Goal: Check status: Check status

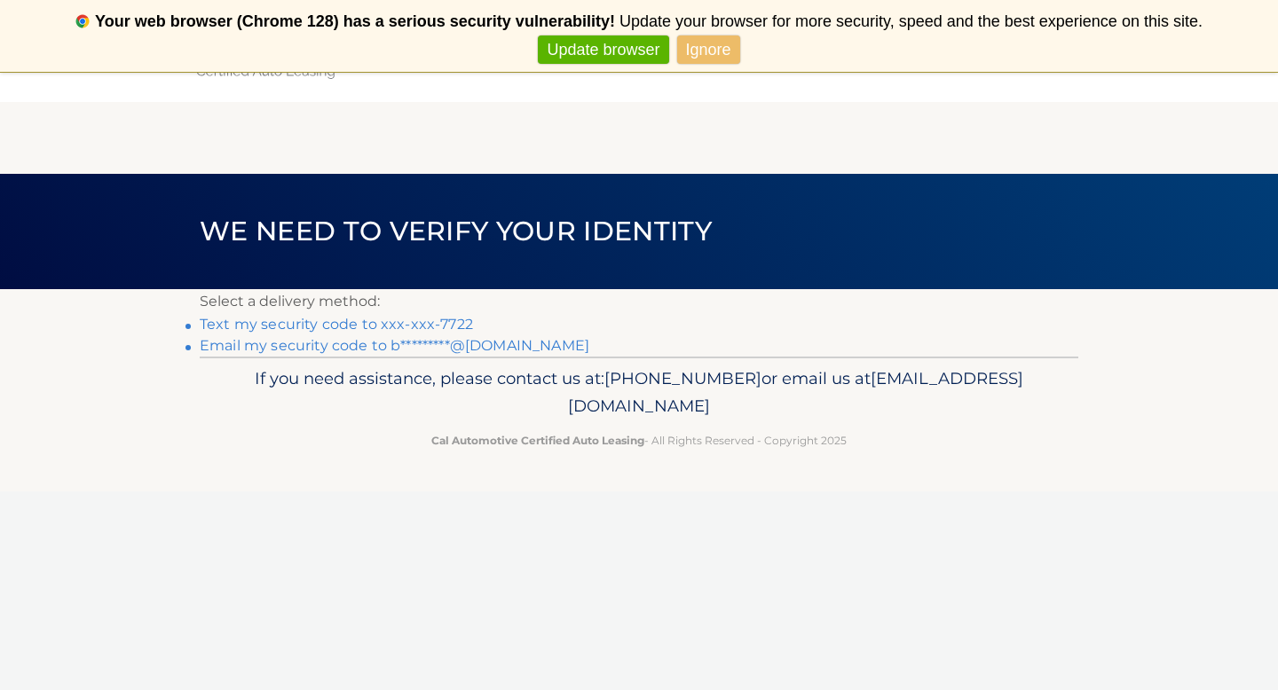
click at [402, 325] on link "Text my security code to xxx-xxx-7722" at bounding box center [336, 324] width 273 height 17
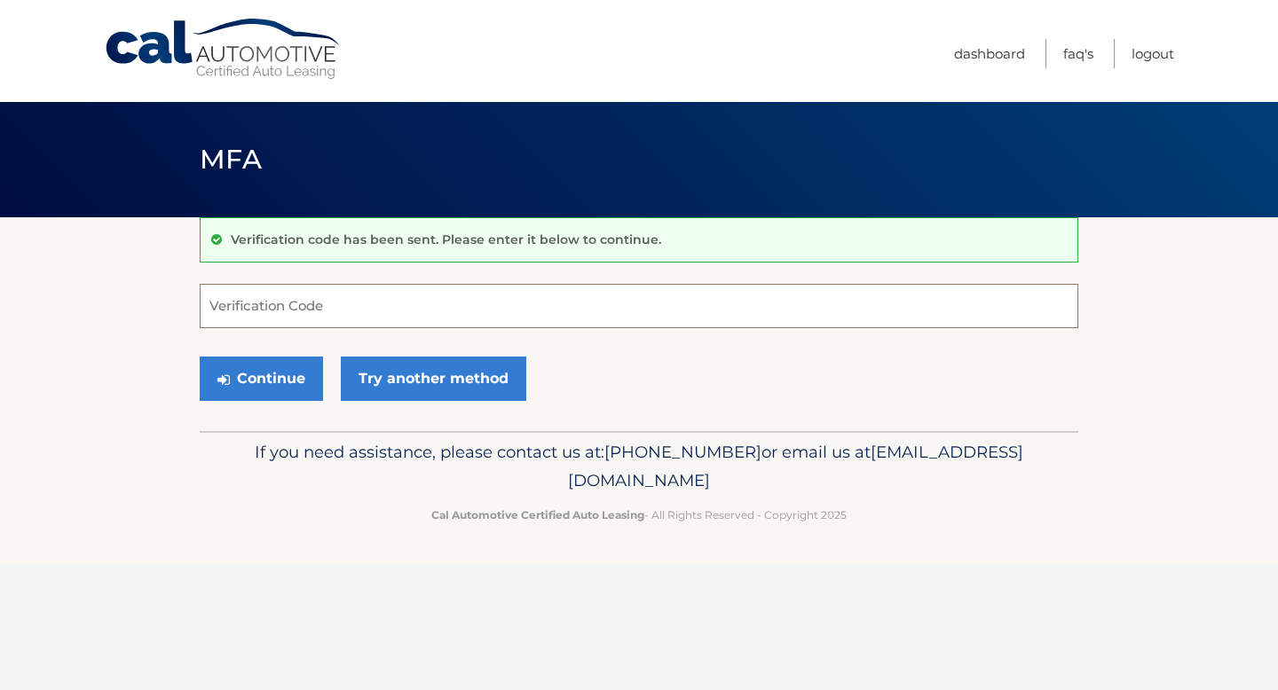
click at [328, 322] on input "Verification Code" at bounding box center [639, 306] width 878 height 44
type input "115745"
click at [200, 357] on button "Continue" at bounding box center [261, 379] width 123 height 44
click at [279, 371] on button "Continue" at bounding box center [261, 379] width 123 height 44
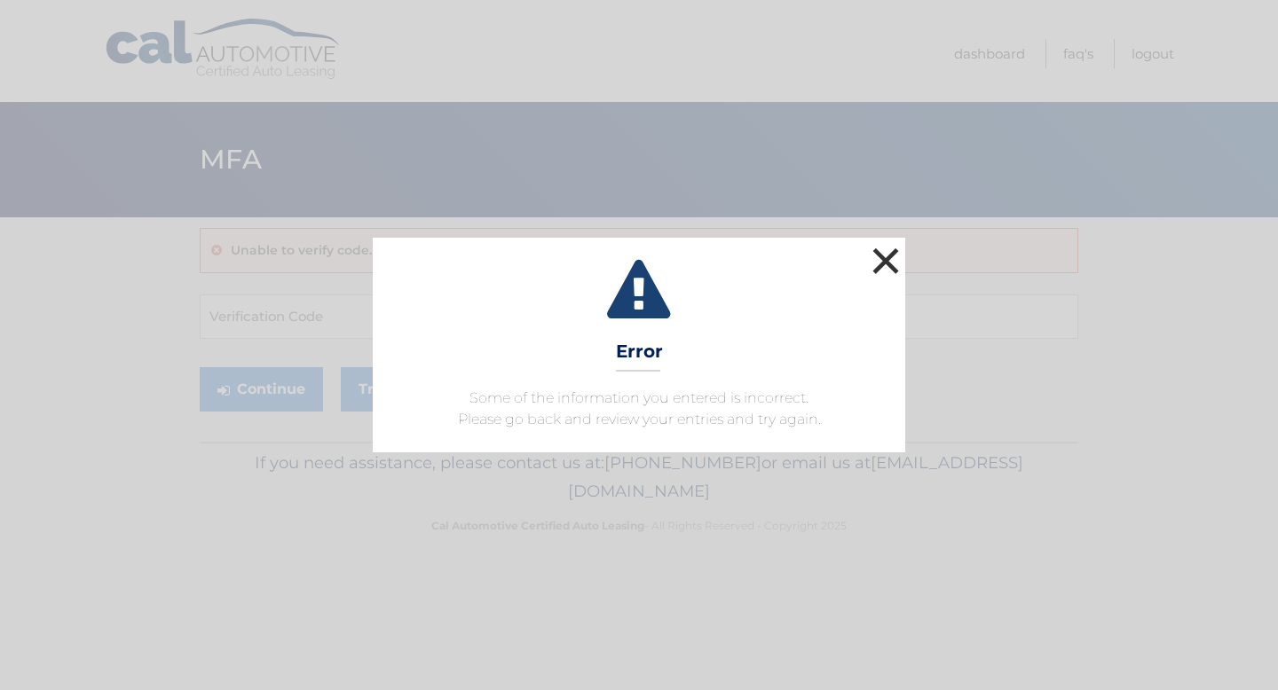
click at [886, 256] on button "×" at bounding box center [885, 260] width 35 height 35
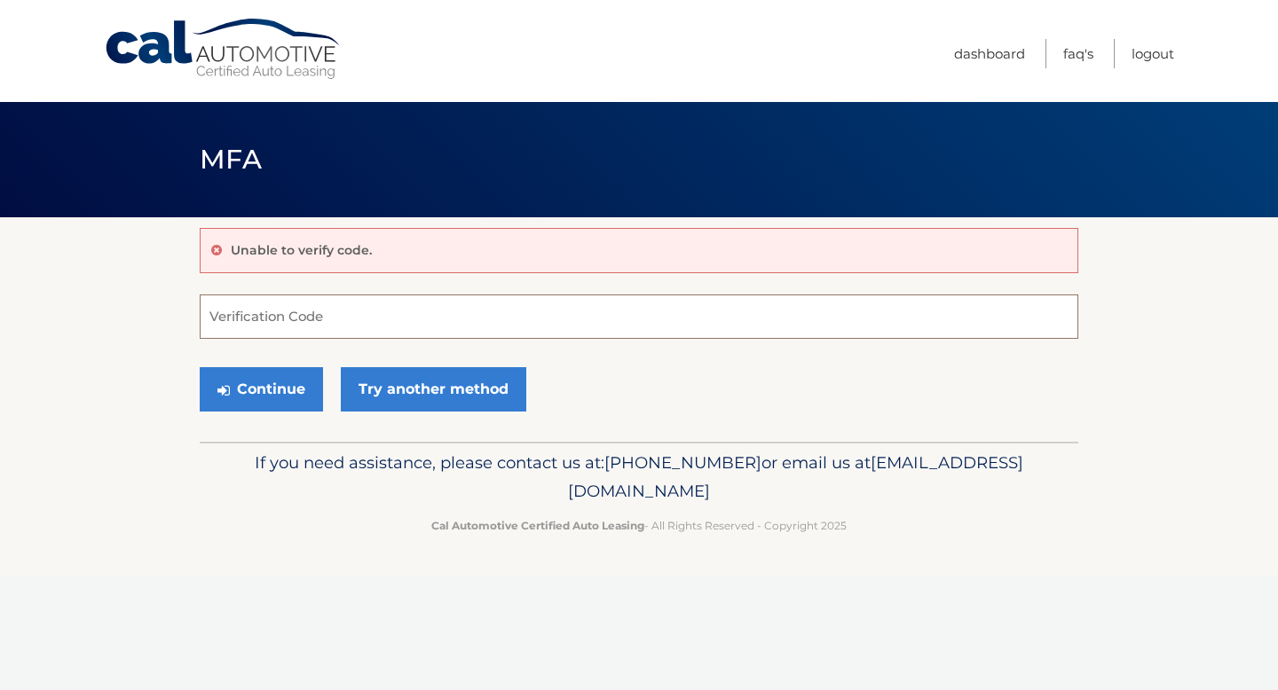
click at [486, 316] on input "Verification Code" at bounding box center [639, 317] width 878 height 44
type input "115745"
click at [269, 392] on button "Continue" at bounding box center [261, 389] width 123 height 44
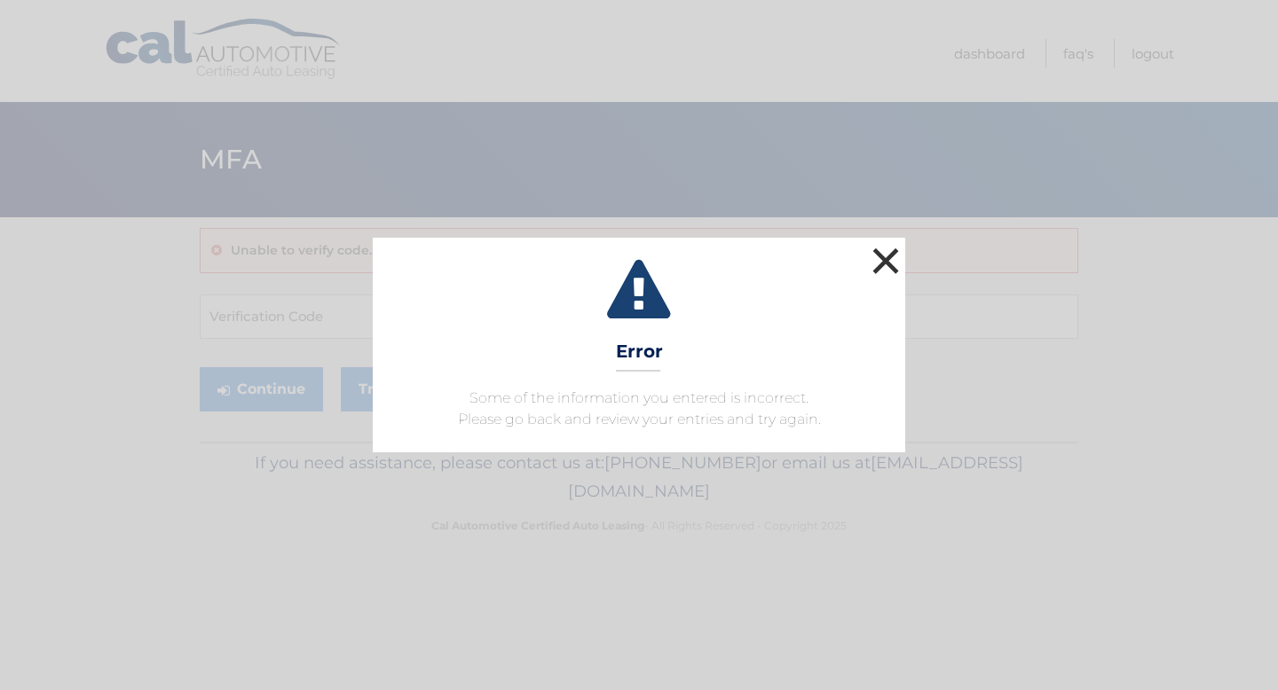
click at [890, 263] on button "×" at bounding box center [885, 260] width 35 height 35
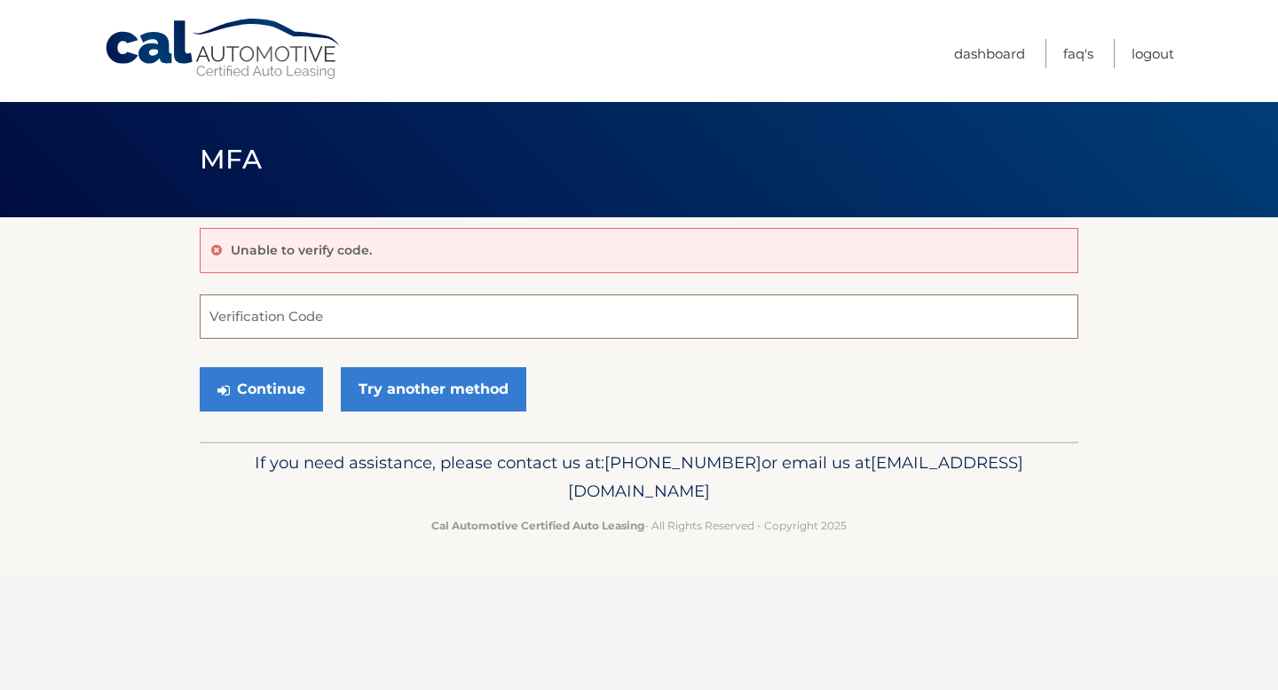
click at [238, 315] on input "Verification Code" at bounding box center [639, 317] width 878 height 44
click at [370, 386] on link "Try another method" at bounding box center [433, 389] width 185 height 44
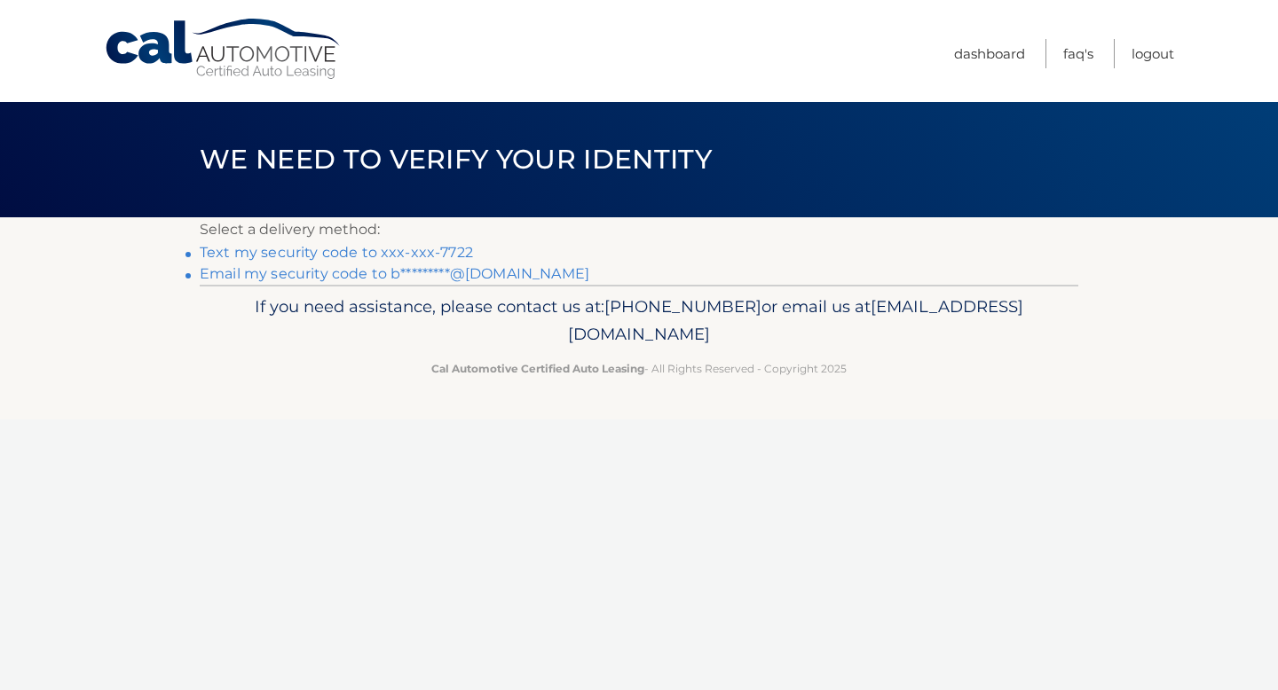
click at [402, 253] on link "Text my security code to xxx-xxx-7722" at bounding box center [336, 252] width 273 height 17
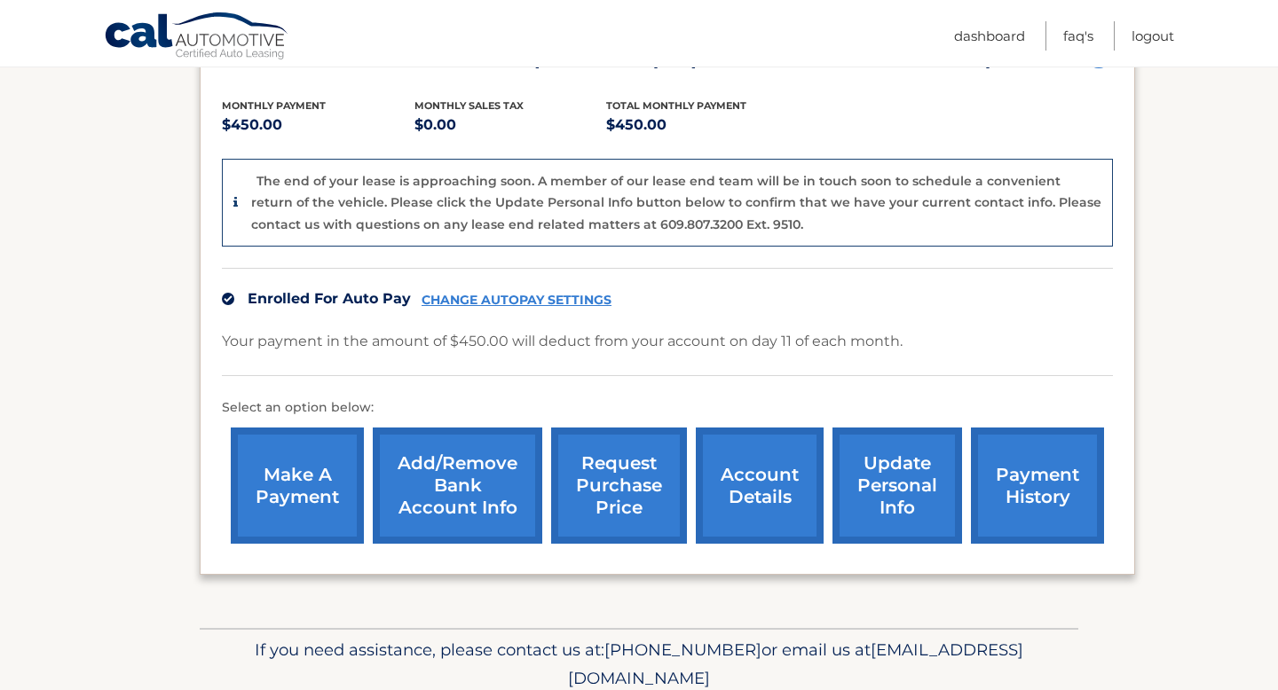
scroll to position [374, 0]
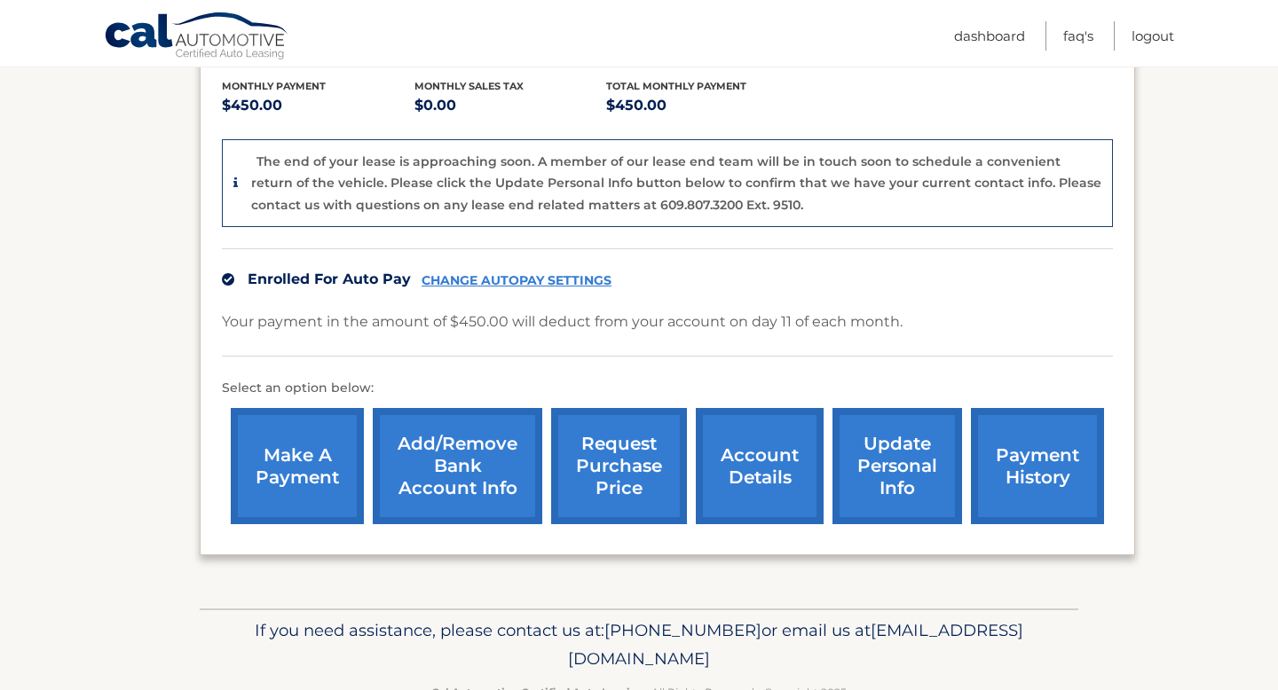
click at [1053, 452] on link "payment history" at bounding box center [1037, 466] width 133 height 116
click at [758, 468] on link "account details" at bounding box center [760, 466] width 128 height 116
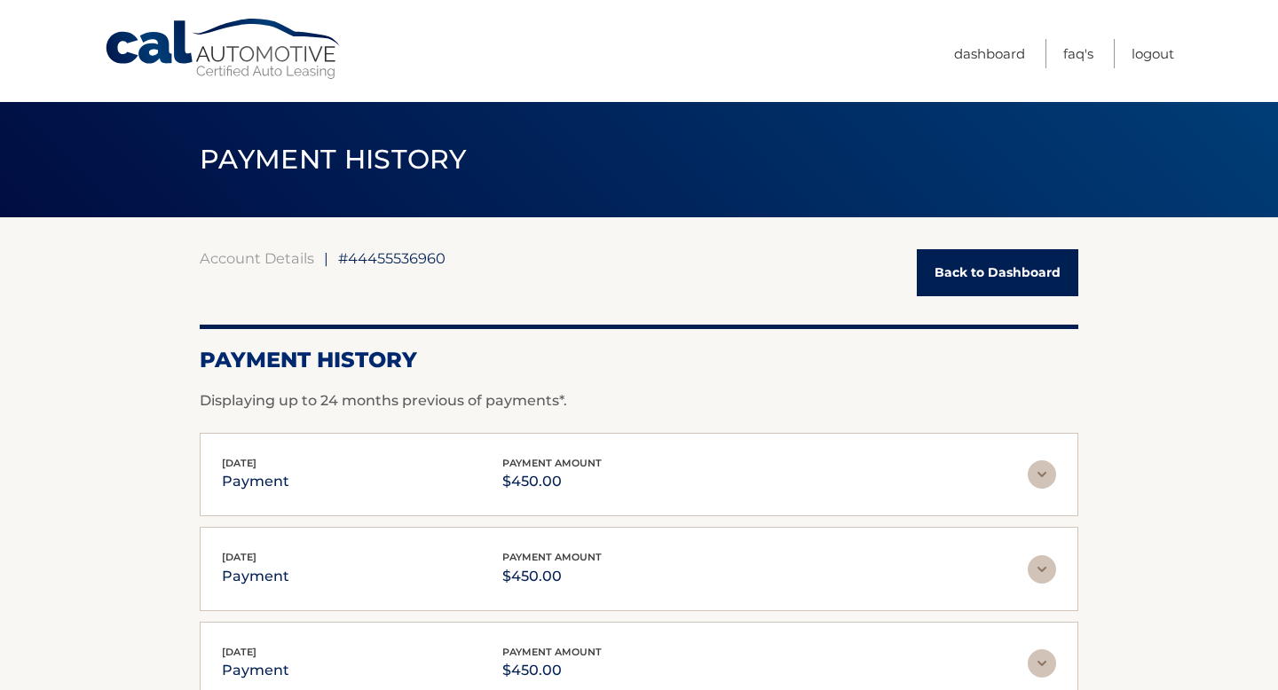
click at [1044, 469] on img at bounding box center [1041, 474] width 28 height 28
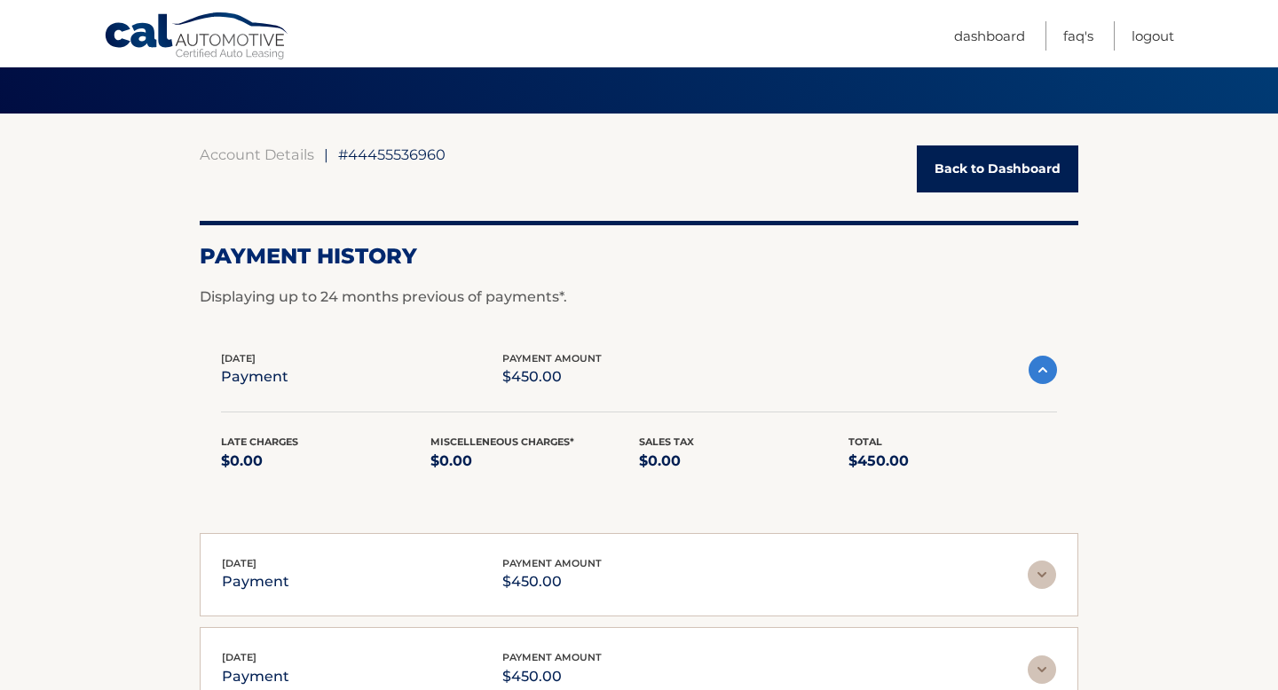
scroll to position [99, 0]
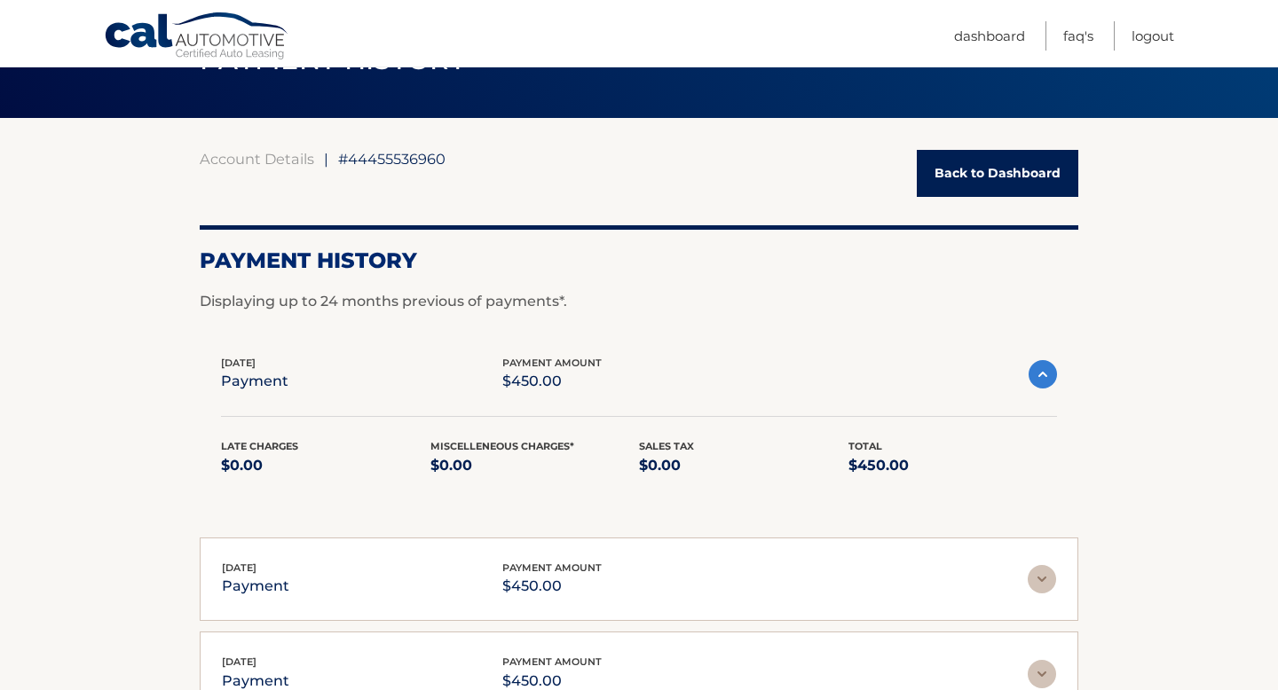
click at [1041, 373] on img at bounding box center [1042, 374] width 28 height 28
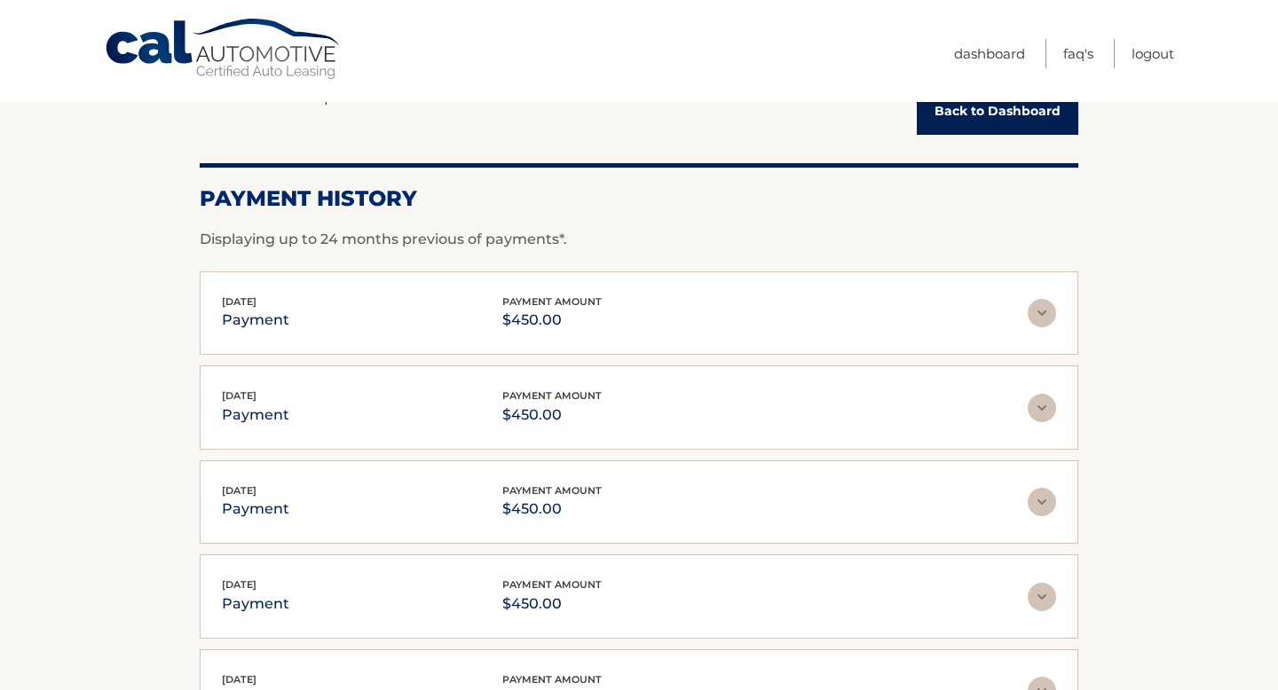
scroll to position [0, 0]
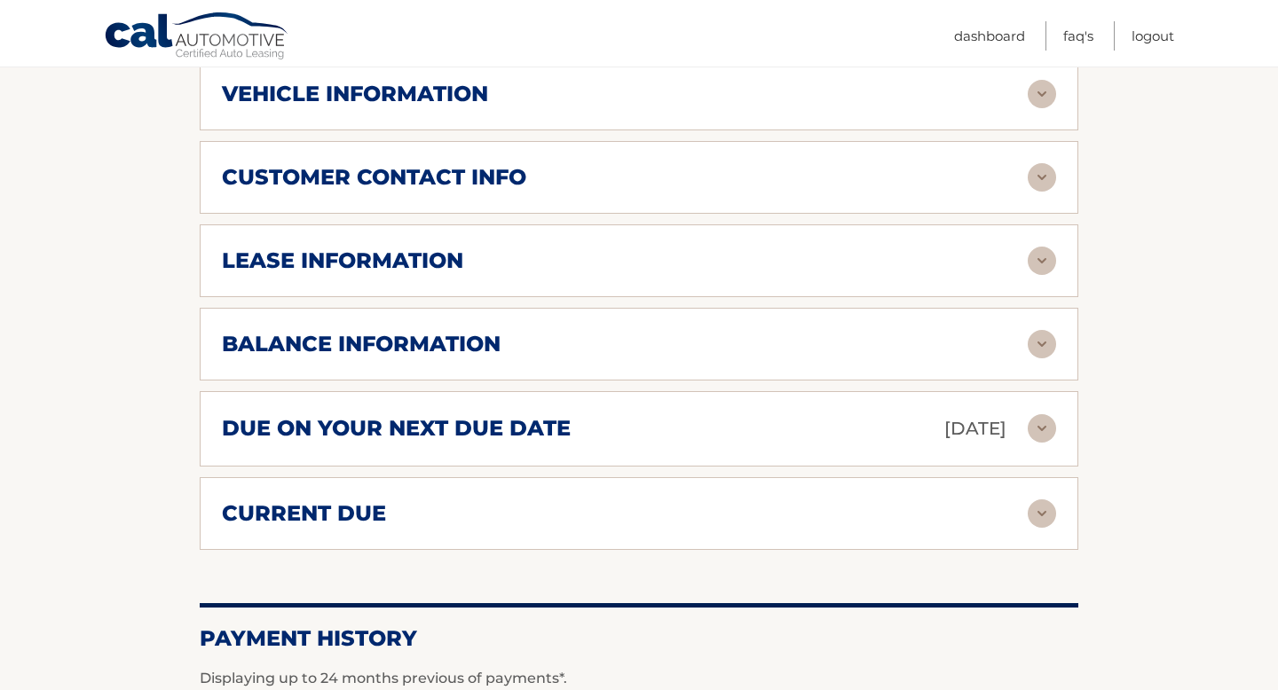
scroll to position [803, 0]
click at [601, 352] on div "balance information" at bounding box center [625, 345] width 806 height 27
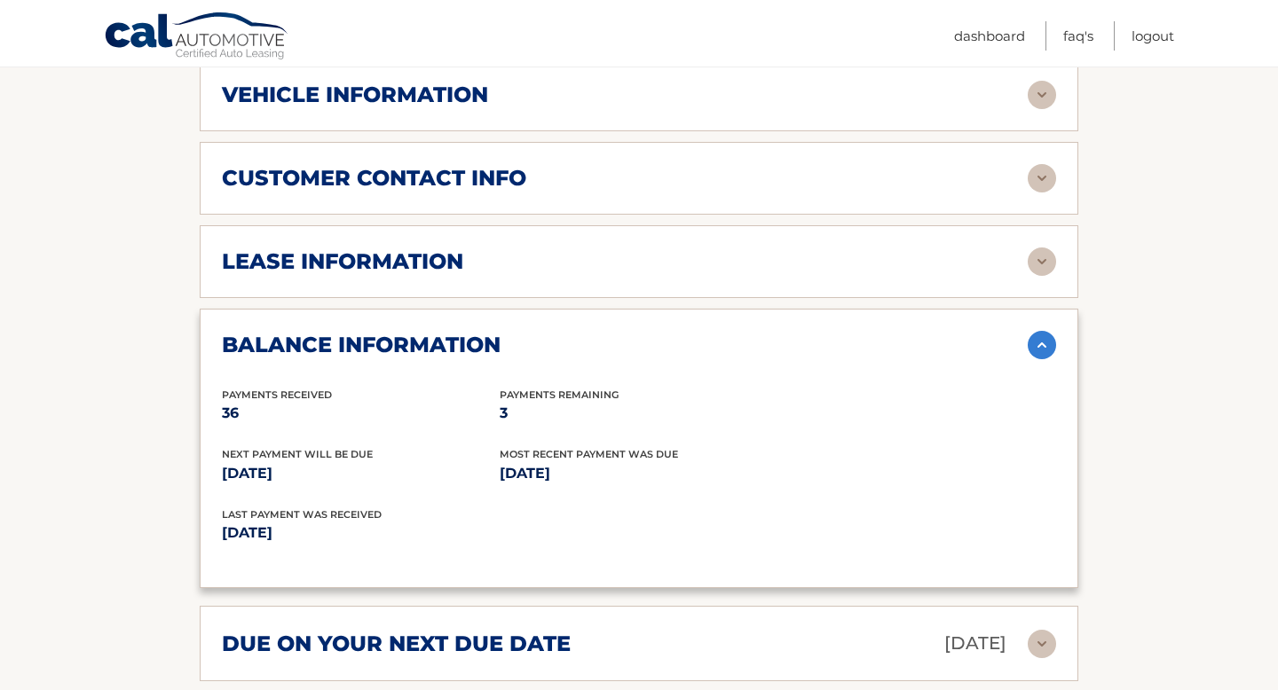
click at [601, 351] on div "balance information" at bounding box center [625, 345] width 806 height 27
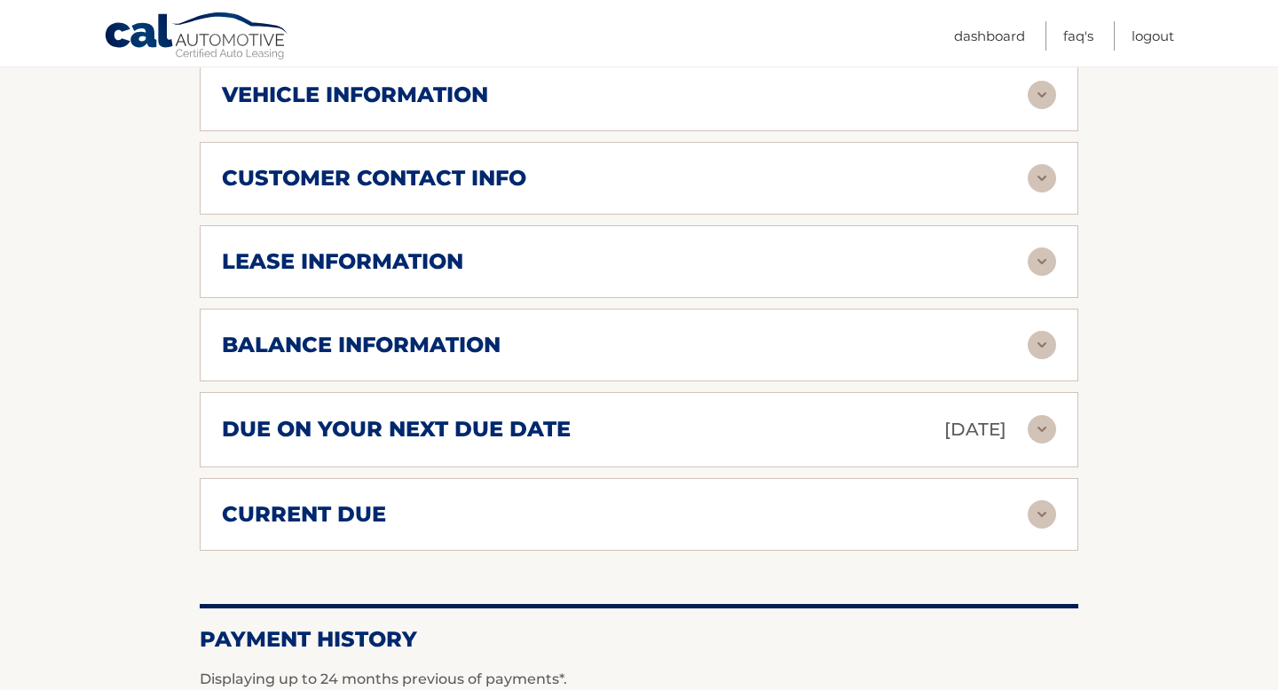
click at [608, 279] on div "lease information Contract Start Date [DATE] Term 39 Maturity Date [DATE] Start…" at bounding box center [639, 261] width 878 height 73
click at [605, 275] on div "lease information Contract Start Date [DATE] Term 39 Maturity Date [DATE] Start…" at bounding box center [639, 261] width 878 height 73
click at [605, 271] on div "lease information" at bounding box center [625, 261] width 806 height 27
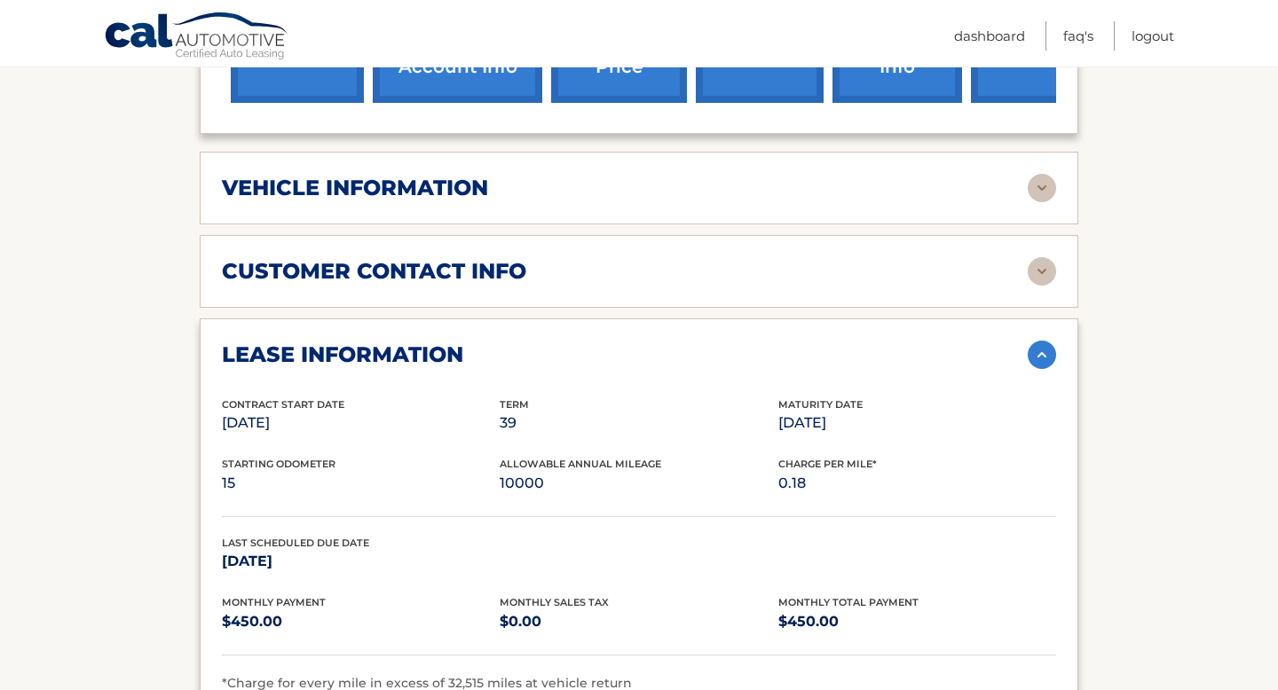
scroll to position [707, 0]
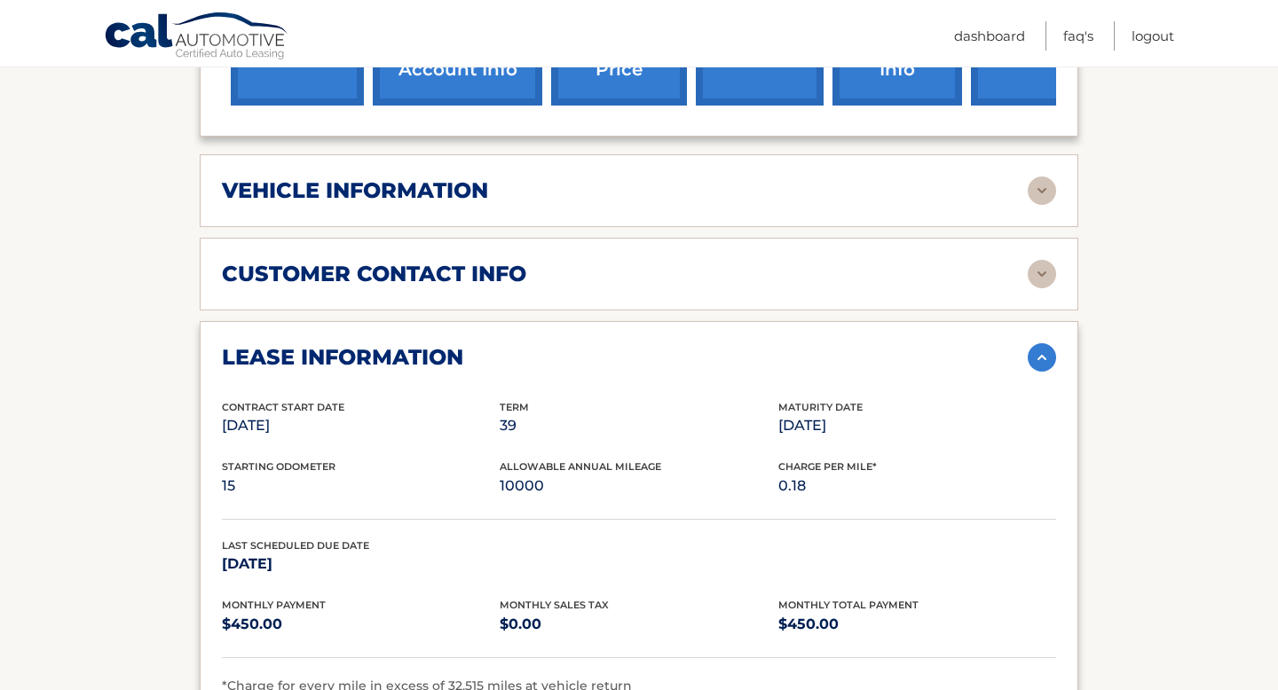
click at [524, 372] on div "lease information Contract Start Date [DATE] Term 39 Maturity Date [DATE] Start…" at bounding box center [639, 520] width 878 height 398
click at [493, 356] on div "lease information" at bounding box center [625, 357] width 806 height 27
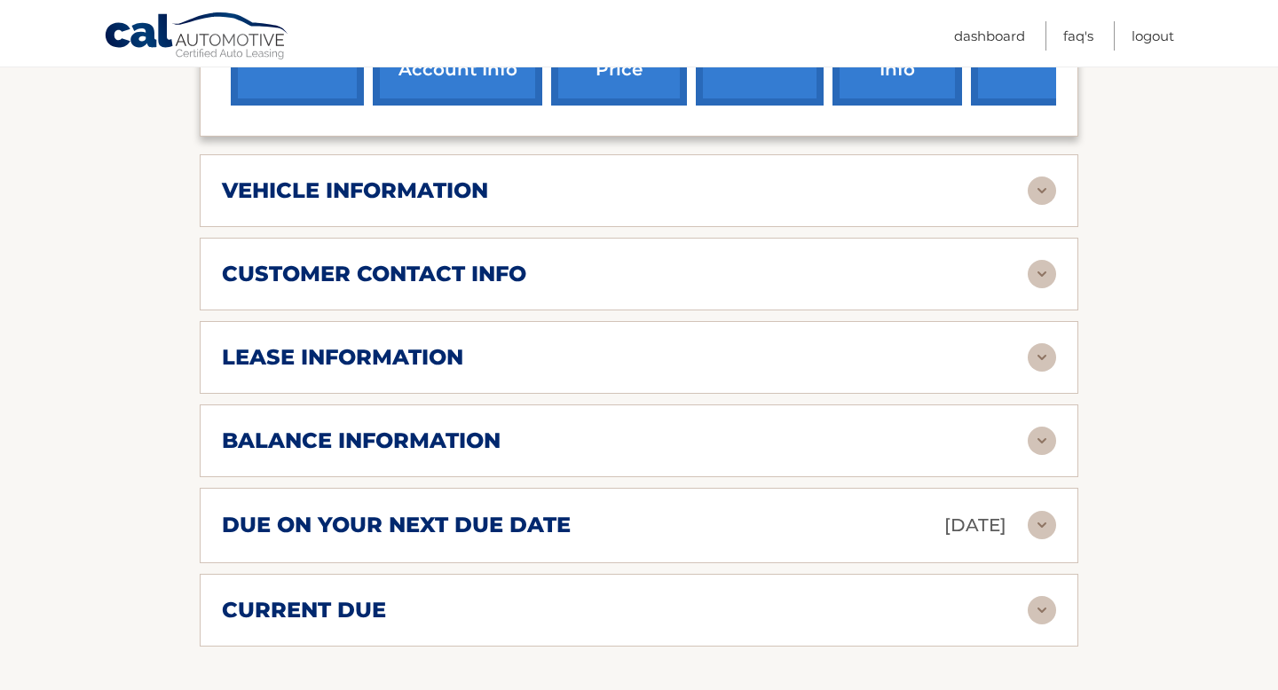
click at [539, 273] on div "customer contact info" at bounding box center [625, 274] width 806 height 27
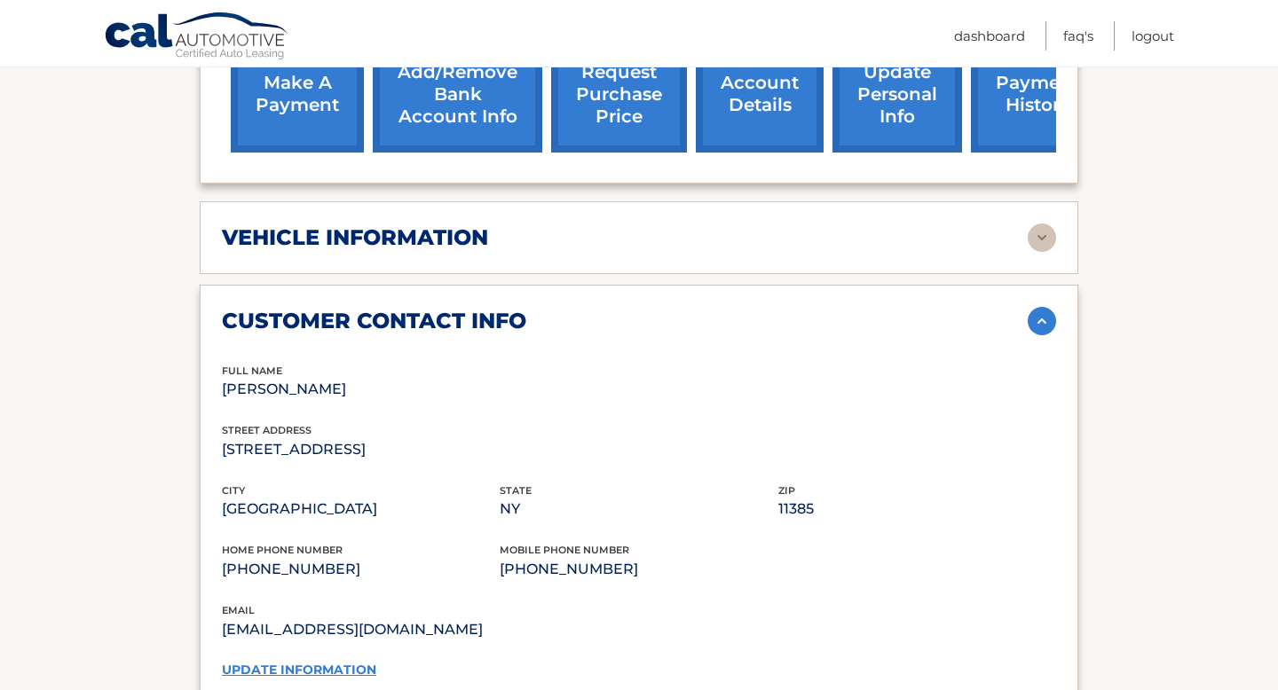
scroll to position [655, 0]
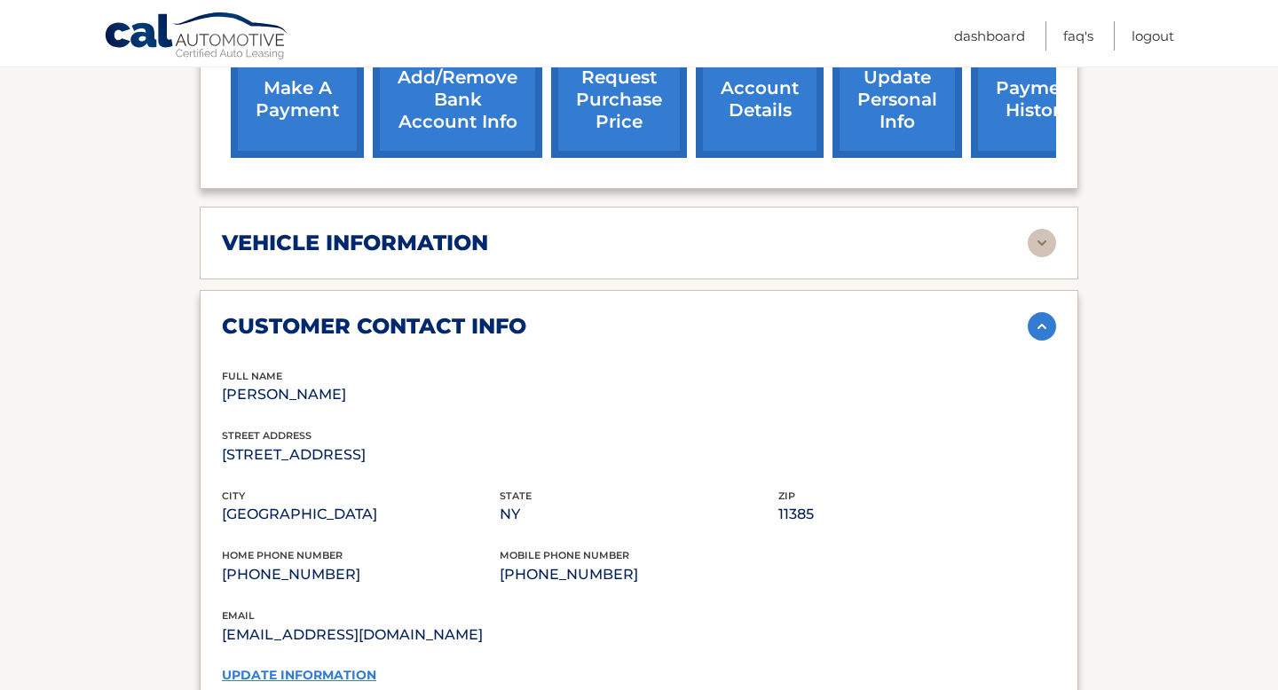
click at [508, 343] on div "customer contact info full name [PERSON_NAME] street address [STREET_ADDRESS] c…" at bounding box center [639, 497] width 878 height 415
click at [498, 241] on div "vehicle information" at bounding box center [625, 243] width 806 height 27
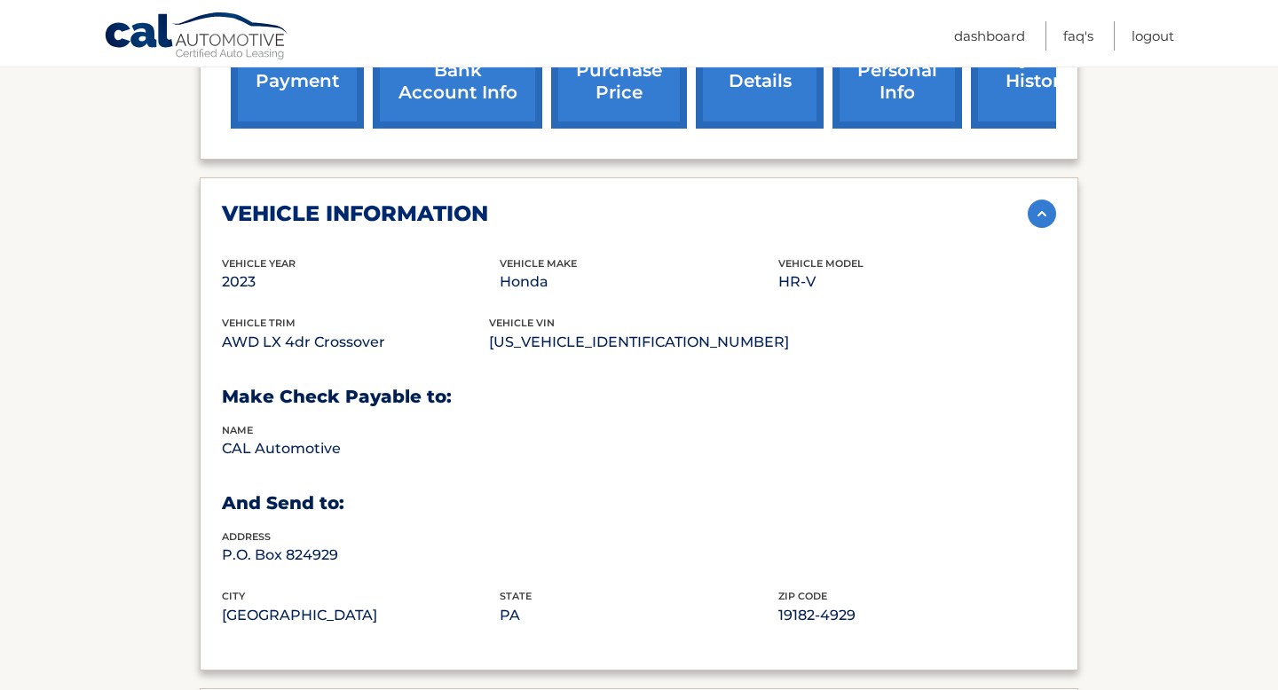
scroll to position [730, 0]
